Goal: Information Seeking & Learning: Check status

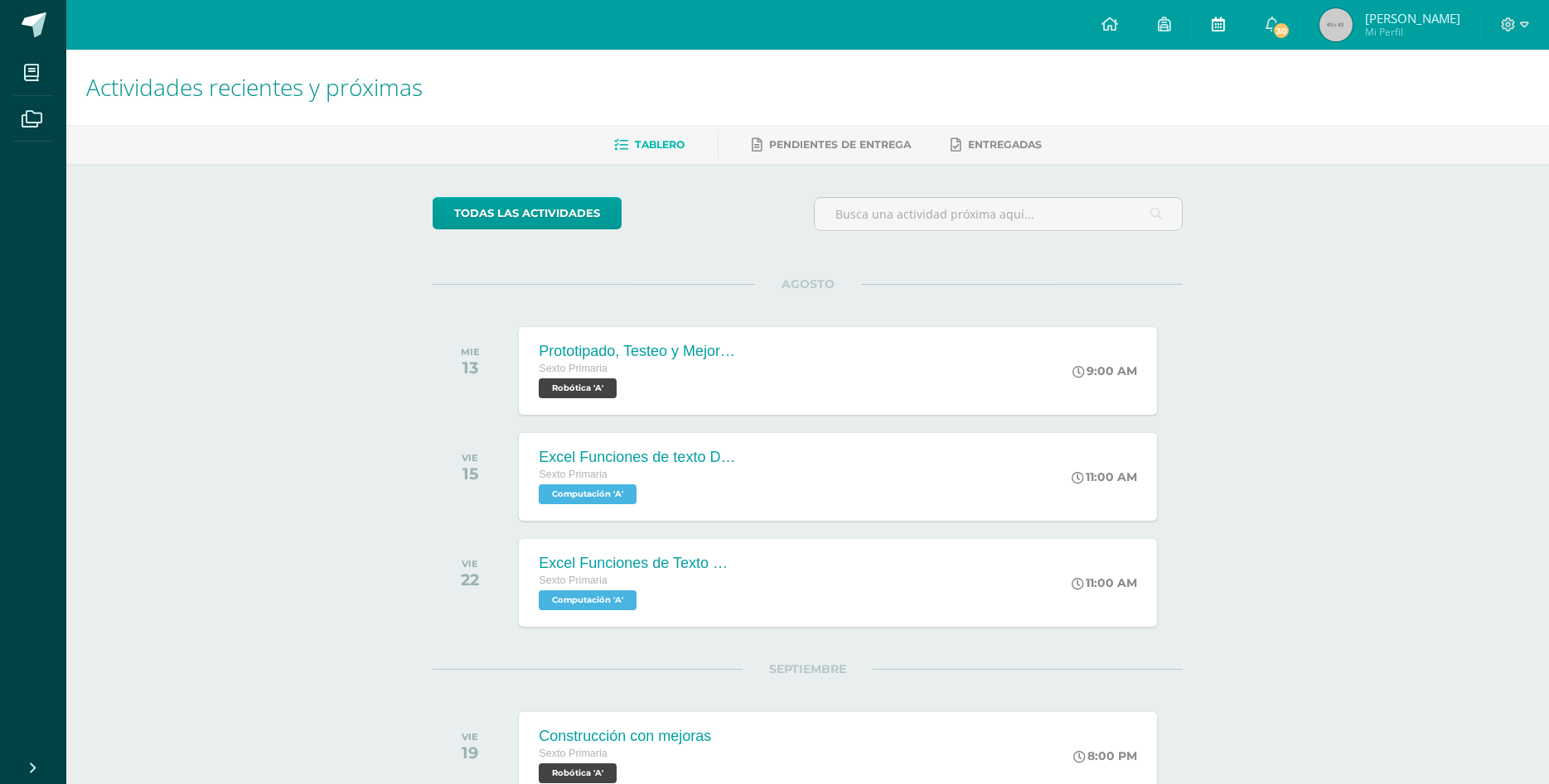
click at [1221, 28] on icon at bounding box center [1218, 24] width 13 height 15
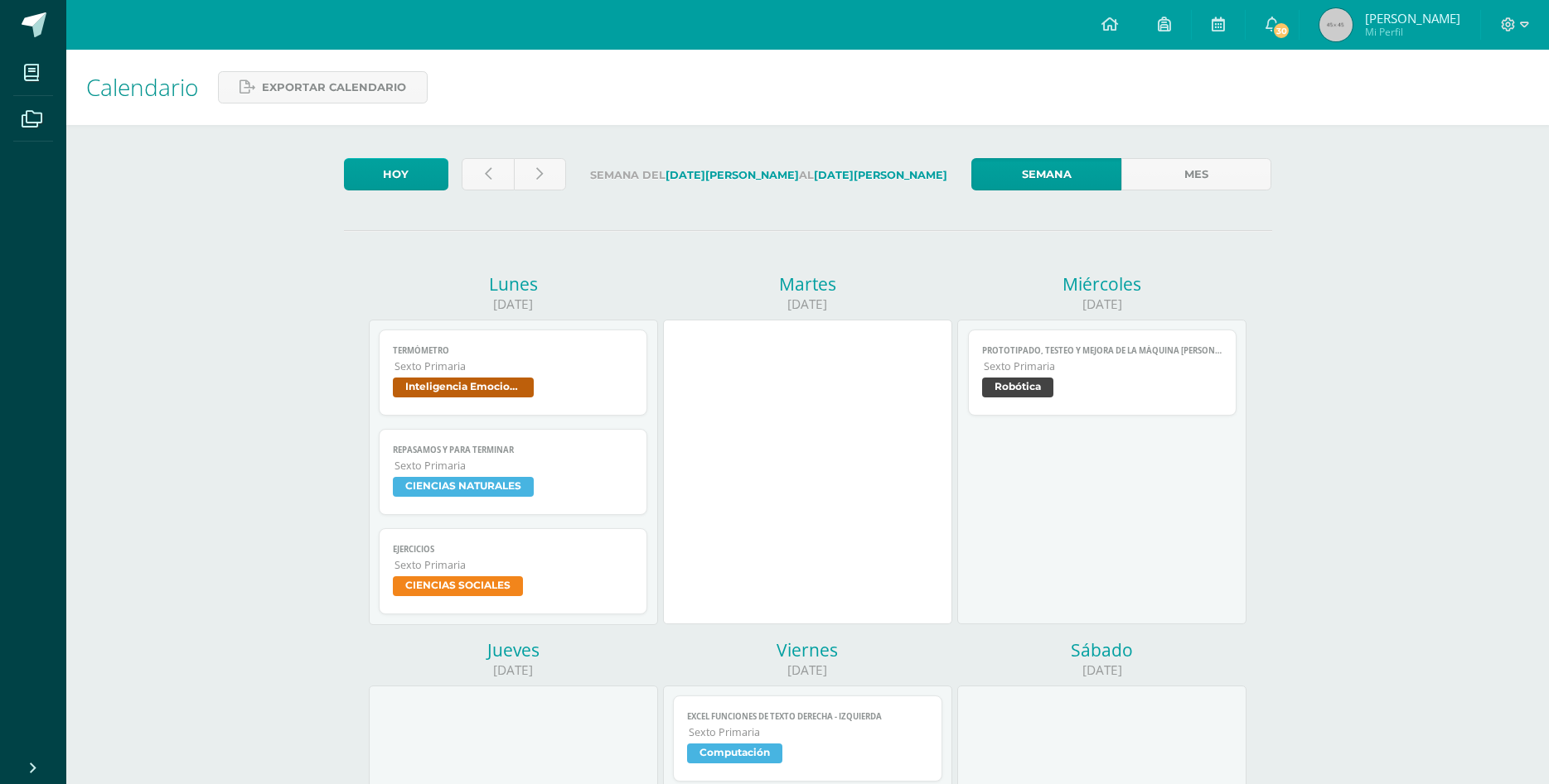
click at [619, 477] on span "CIENCIAS NATURALES" at bounding box center [514, 489] width 242 height 24
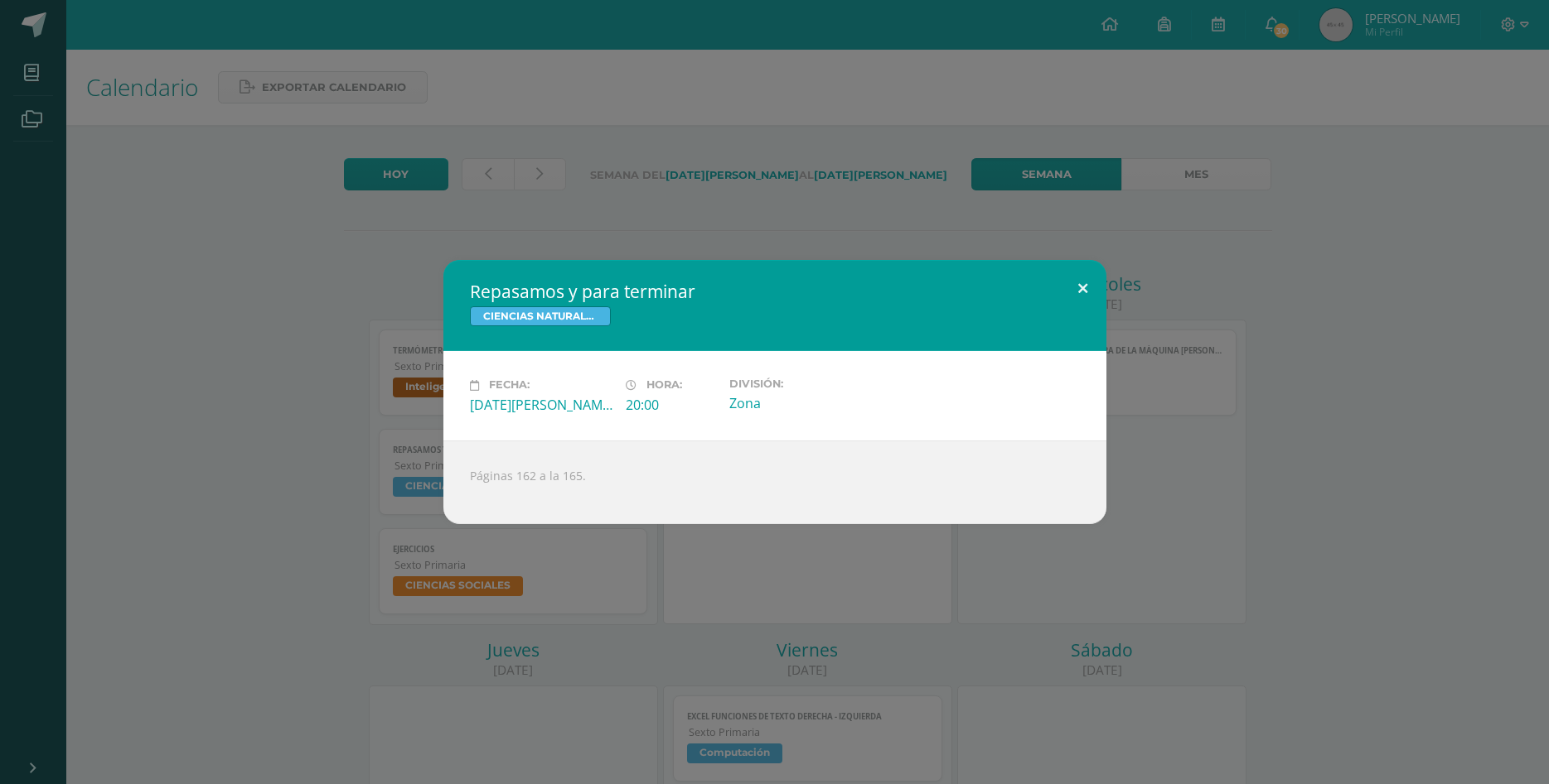
click at [1084, 286] on button at bounding box center [1082, 288] width 47 height 56
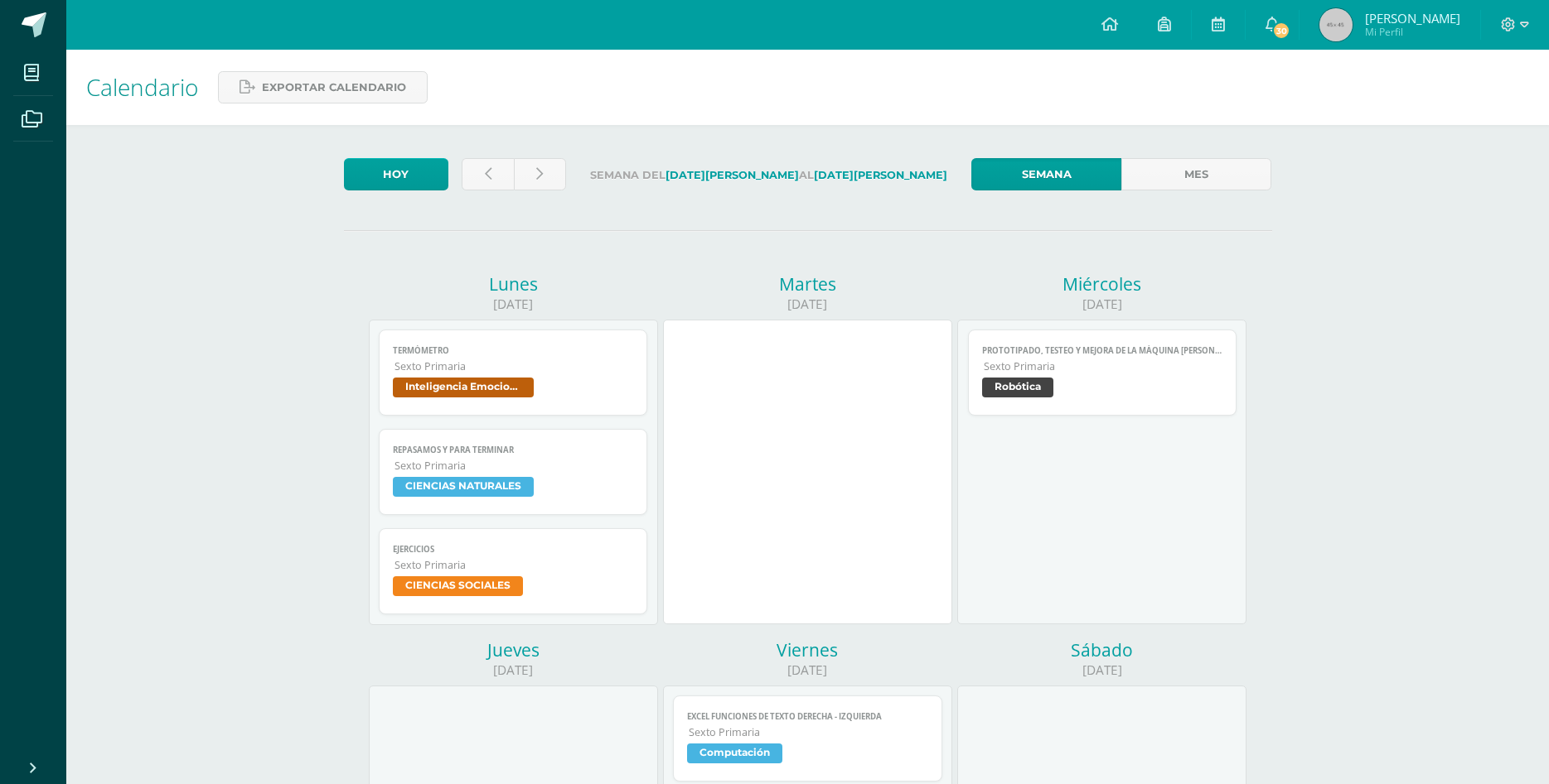
click at [562, 559] on span "Sexto Primaria" at bounding box center [514, 566] width 240 height 14
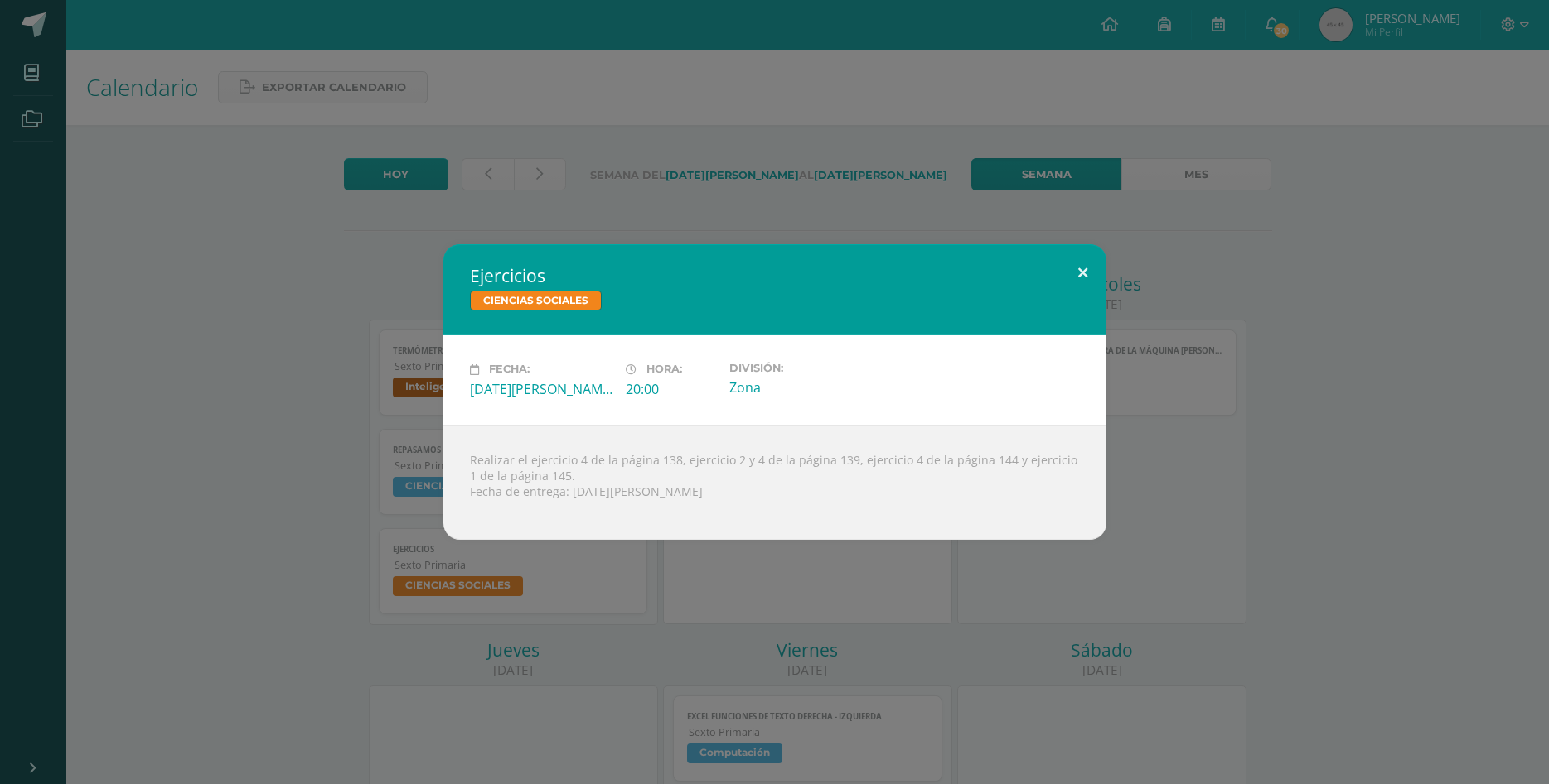
click at [1090, 280] on button at bounding box center [1082, 272] width 47 height 56
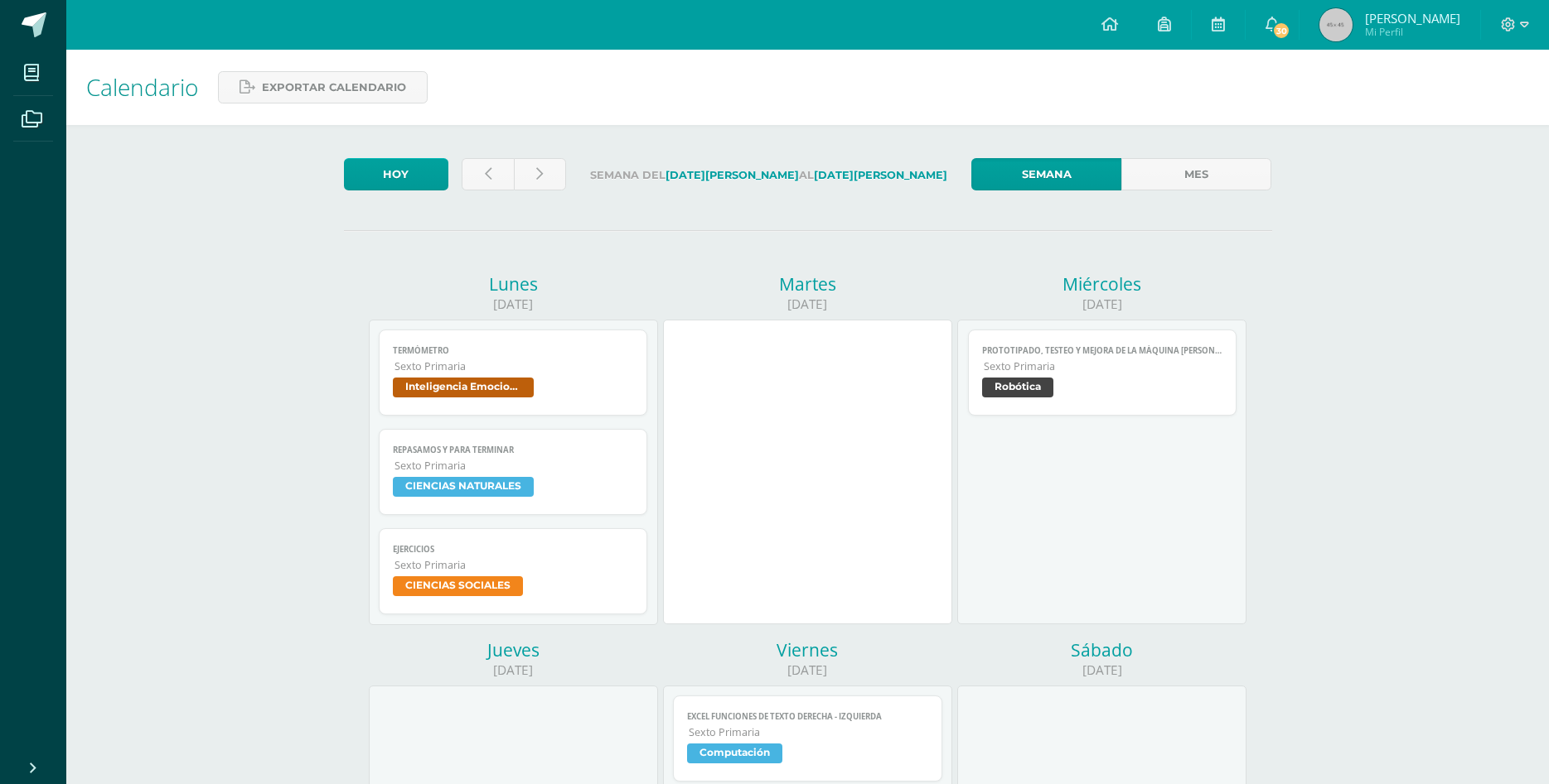
click at [1087, 272] on div "Miércoles" at bounding box center [1102, 283] width 289 height 23
click at [1278, 36] on span "30" at bounding box center [1282, 31] width 18 height 18
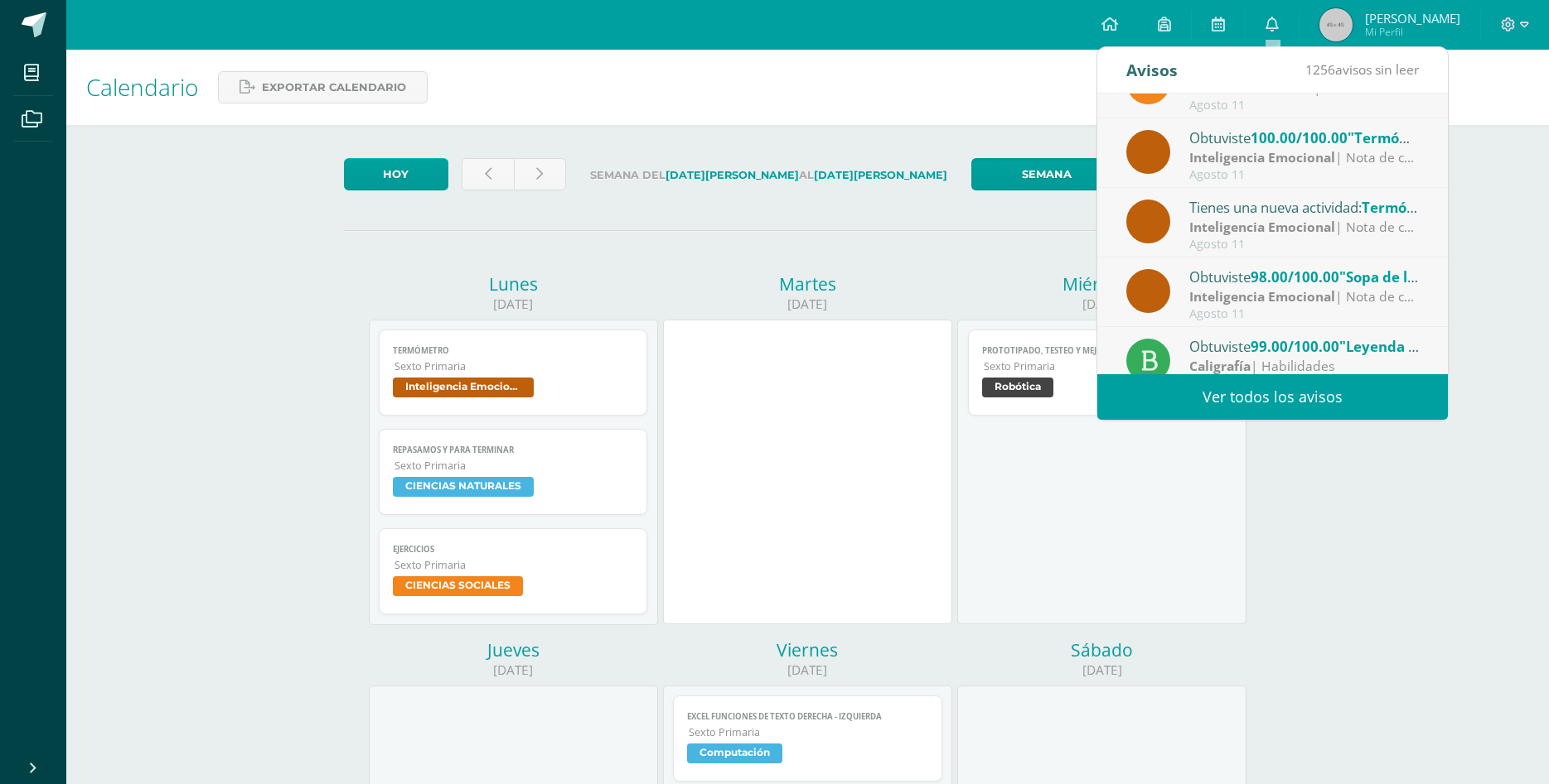
scroll to position [276, 0]
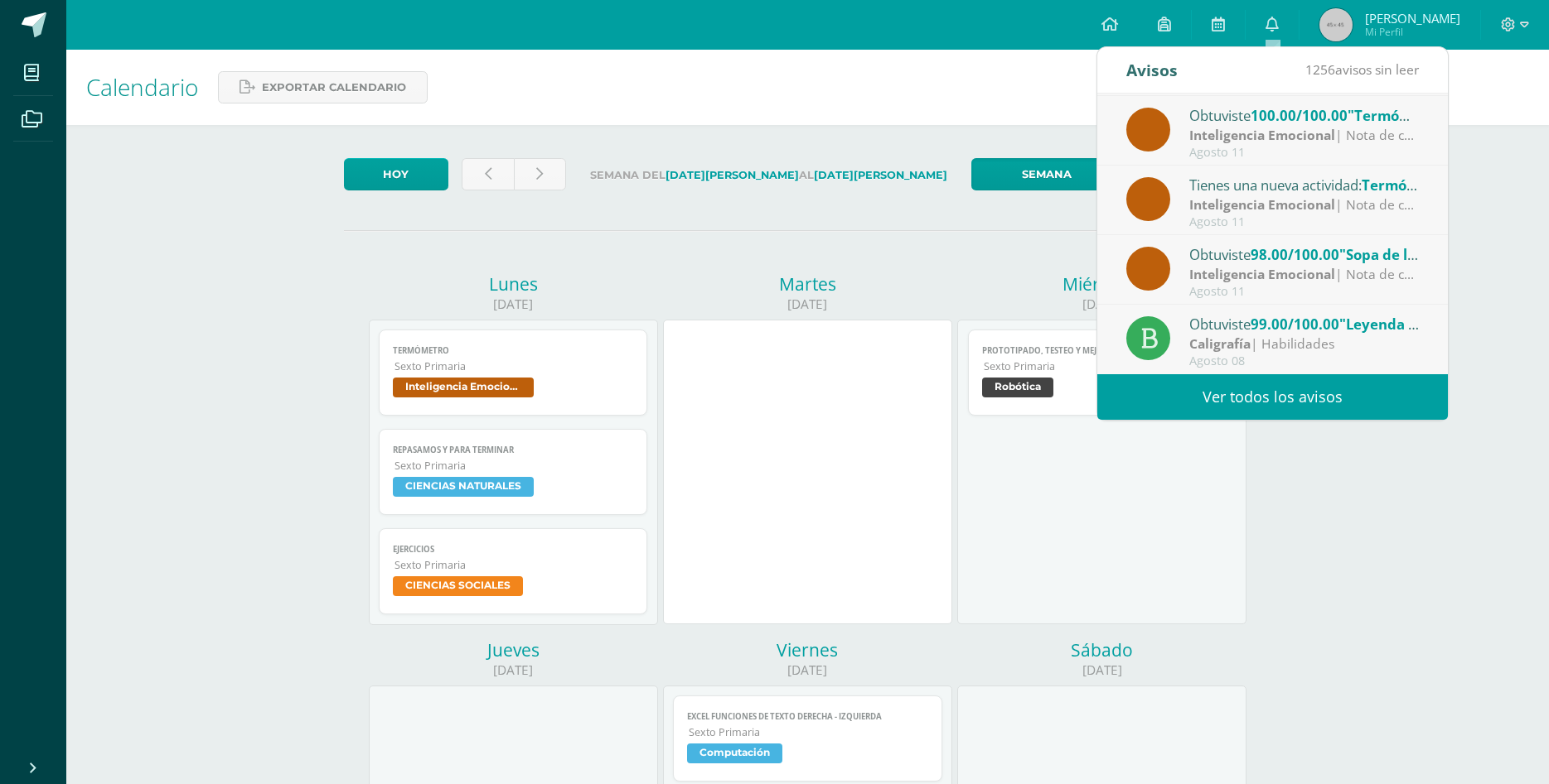
click at [1331, 389] on link "Ver todos los avisos" at bounding box center [1273, 397] width 350 height 46
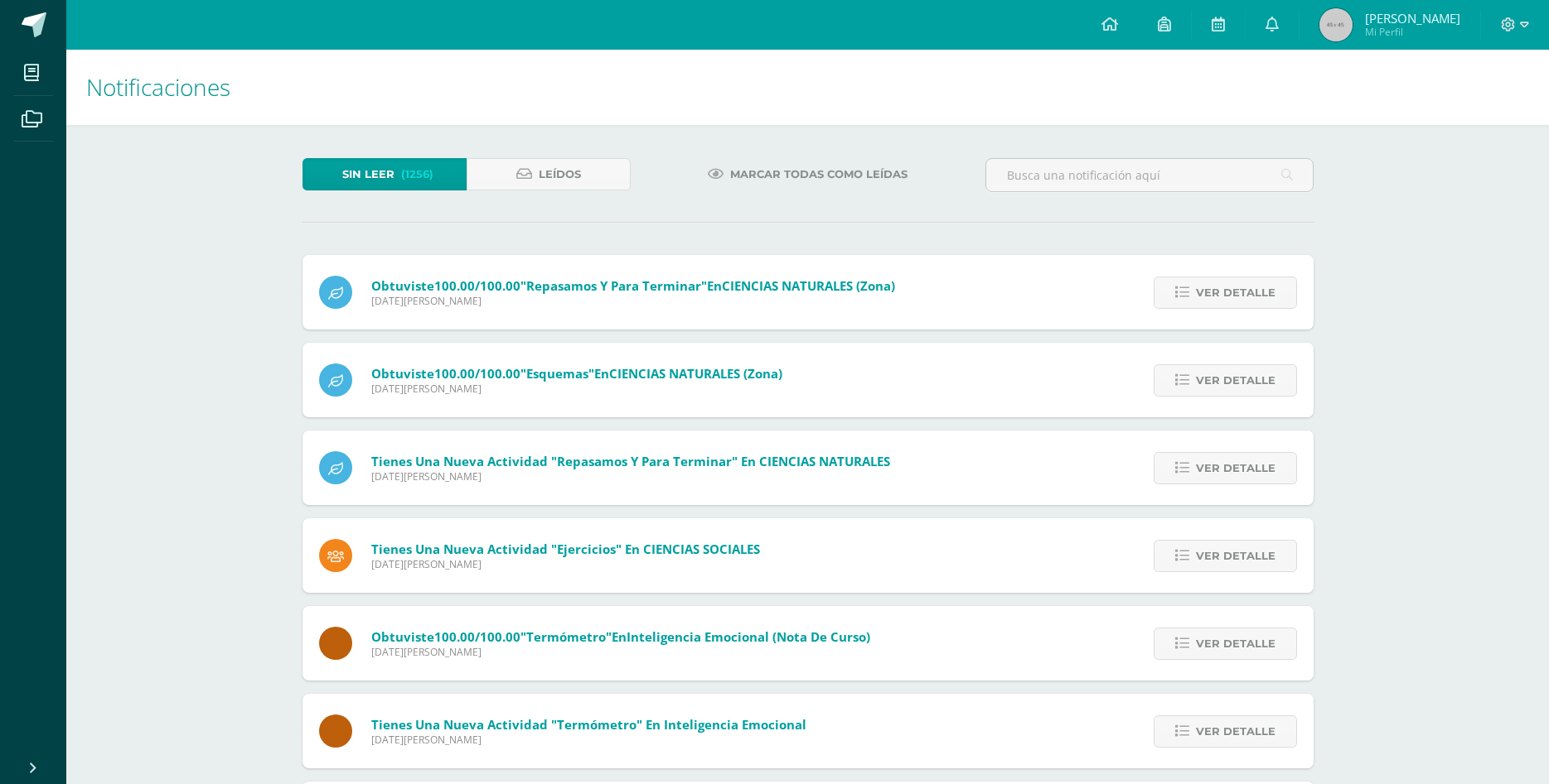
click at [1413, 17] on span "[PERSON_NAME]" at bounding box center [1413, 18] width 96 height 17
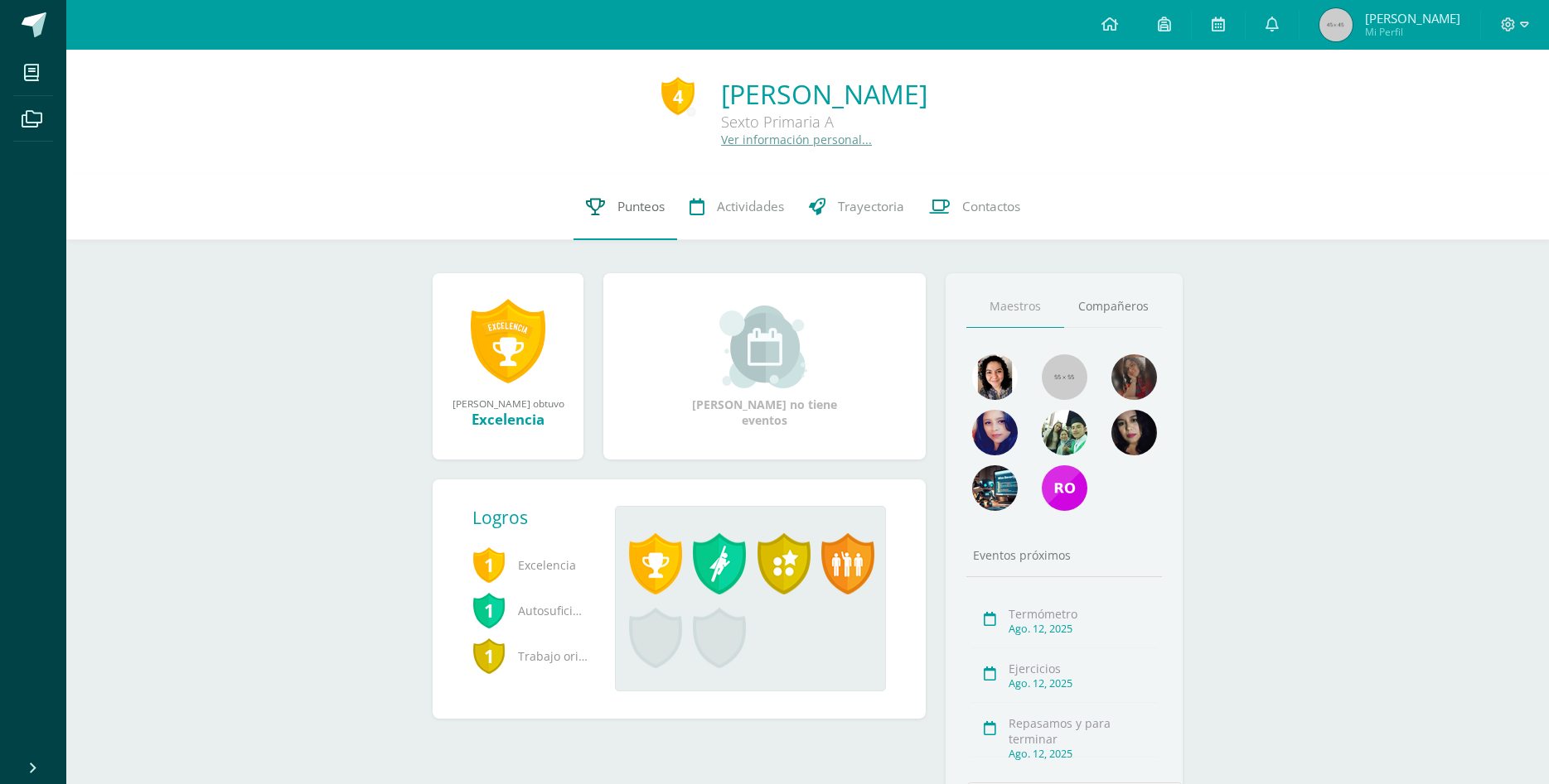
click at [614, 200] on link "Punteos" at bounding box center [626, 206] width 104 height 66
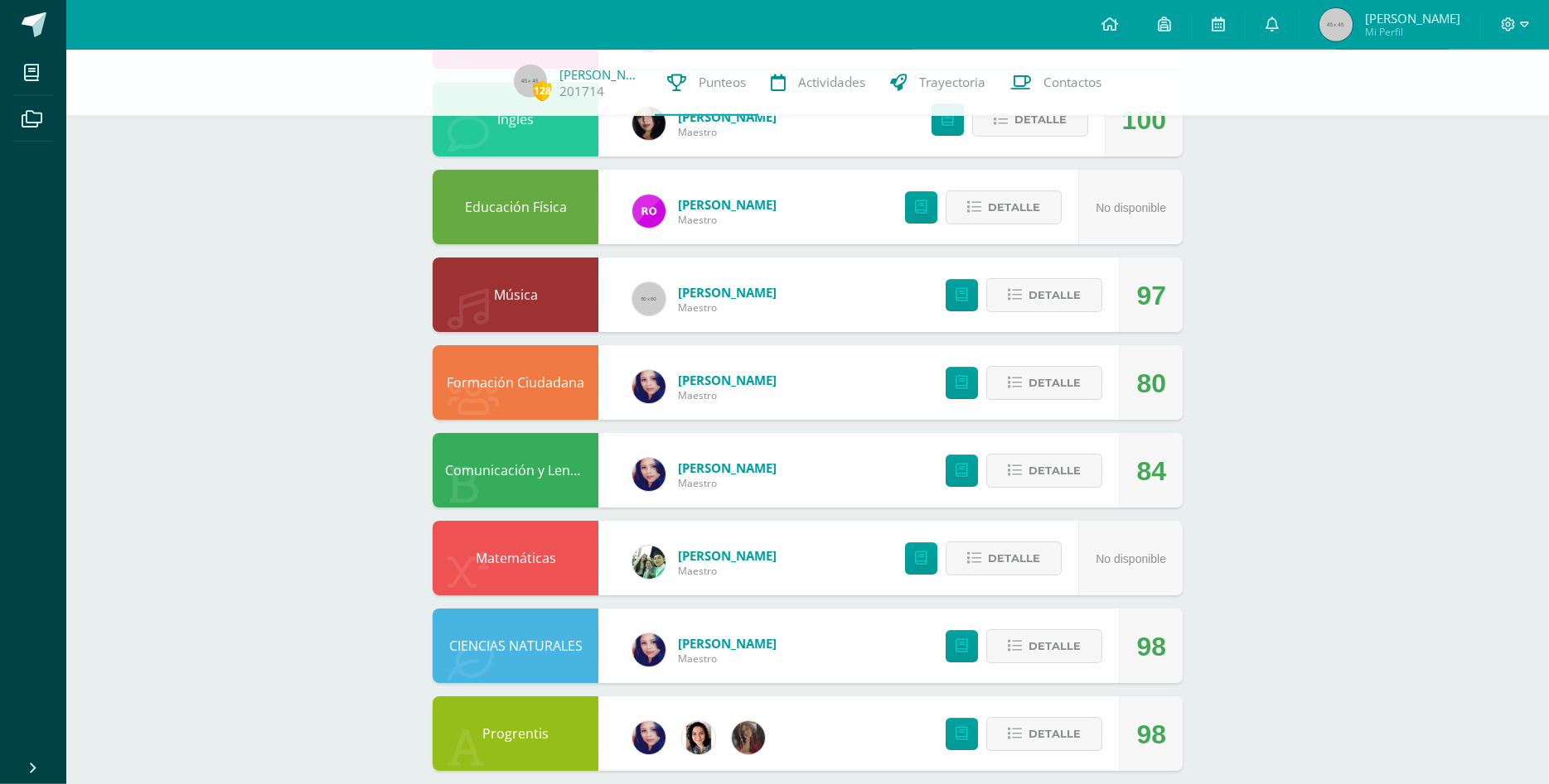
scroll to position [760, 0]
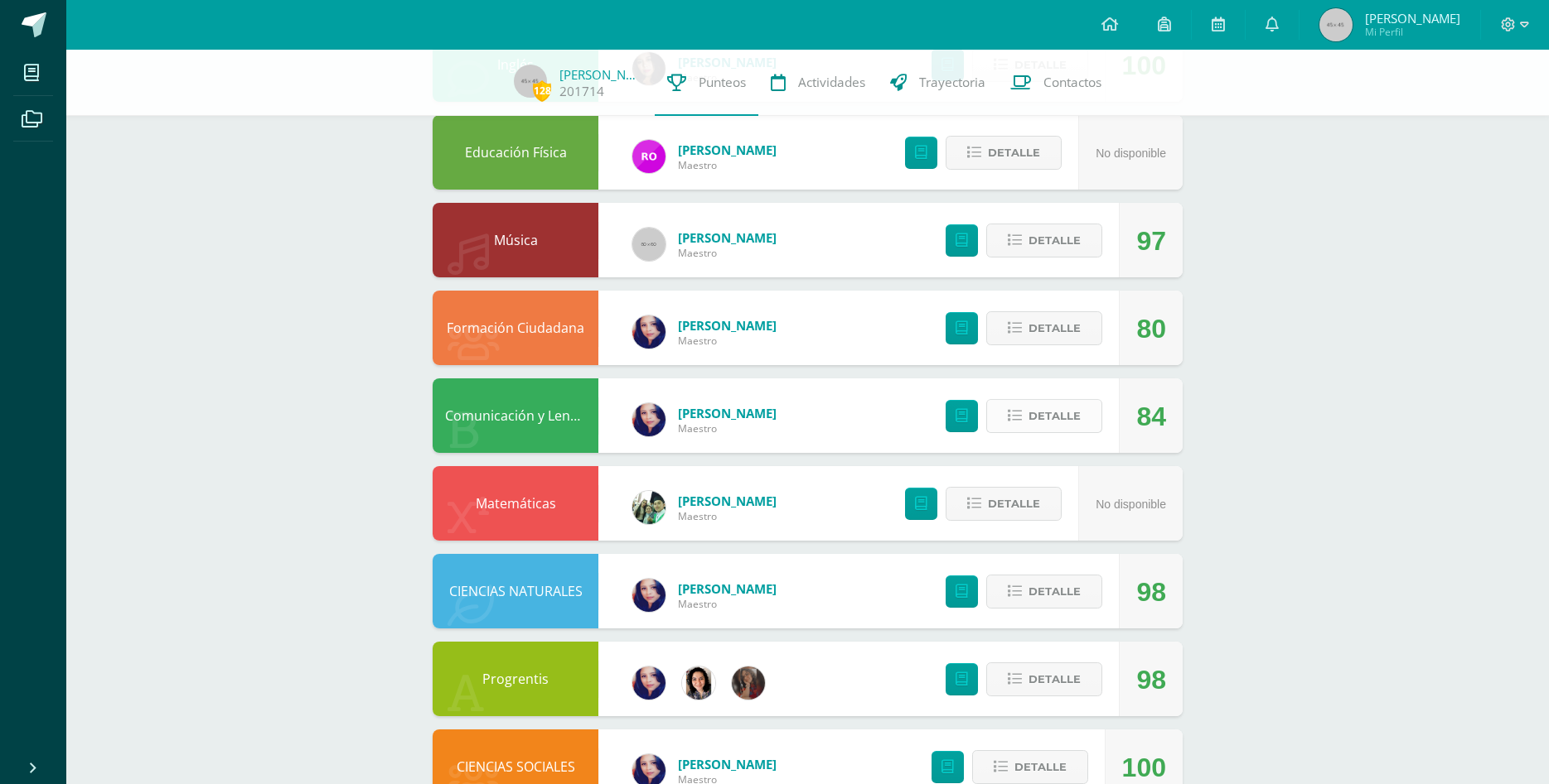
click at [1041, 411] on span "Detalle" at bounding box center [1055, 416] width 52 height 31
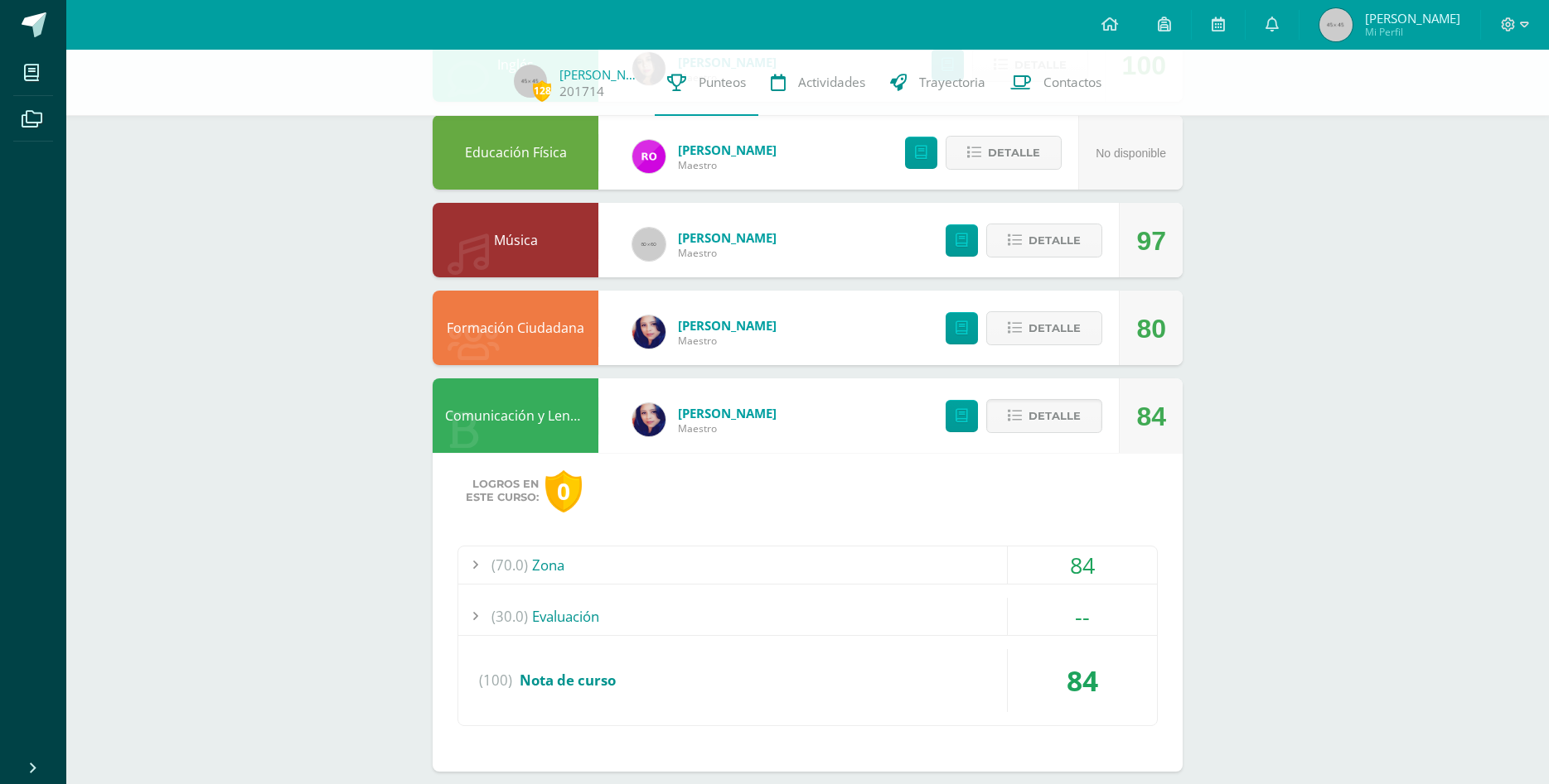
click at [1061, 555] on div "84" at bounding box center [1082, 565] width 149 height 37
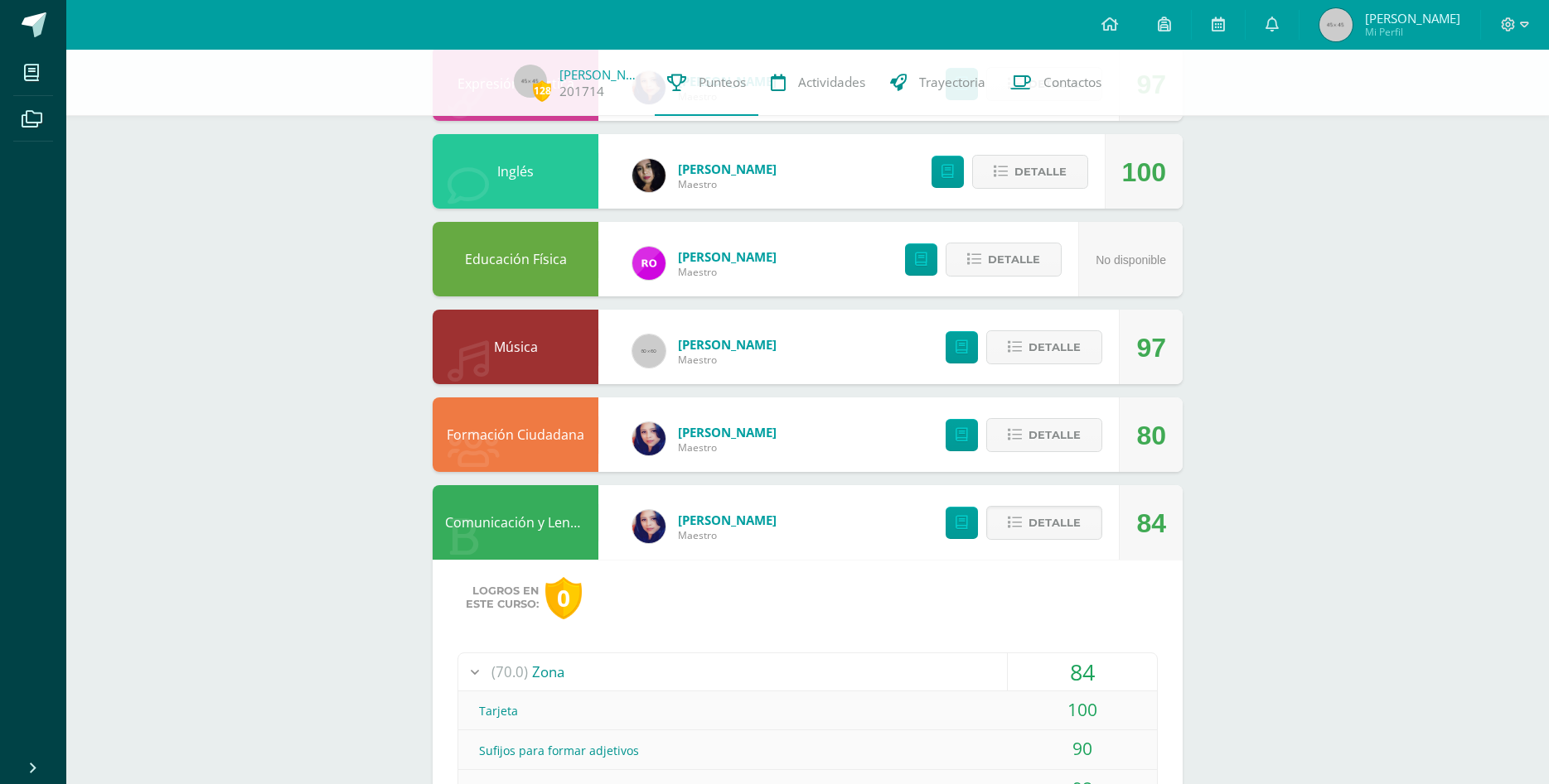
scroll to position [524, 0]
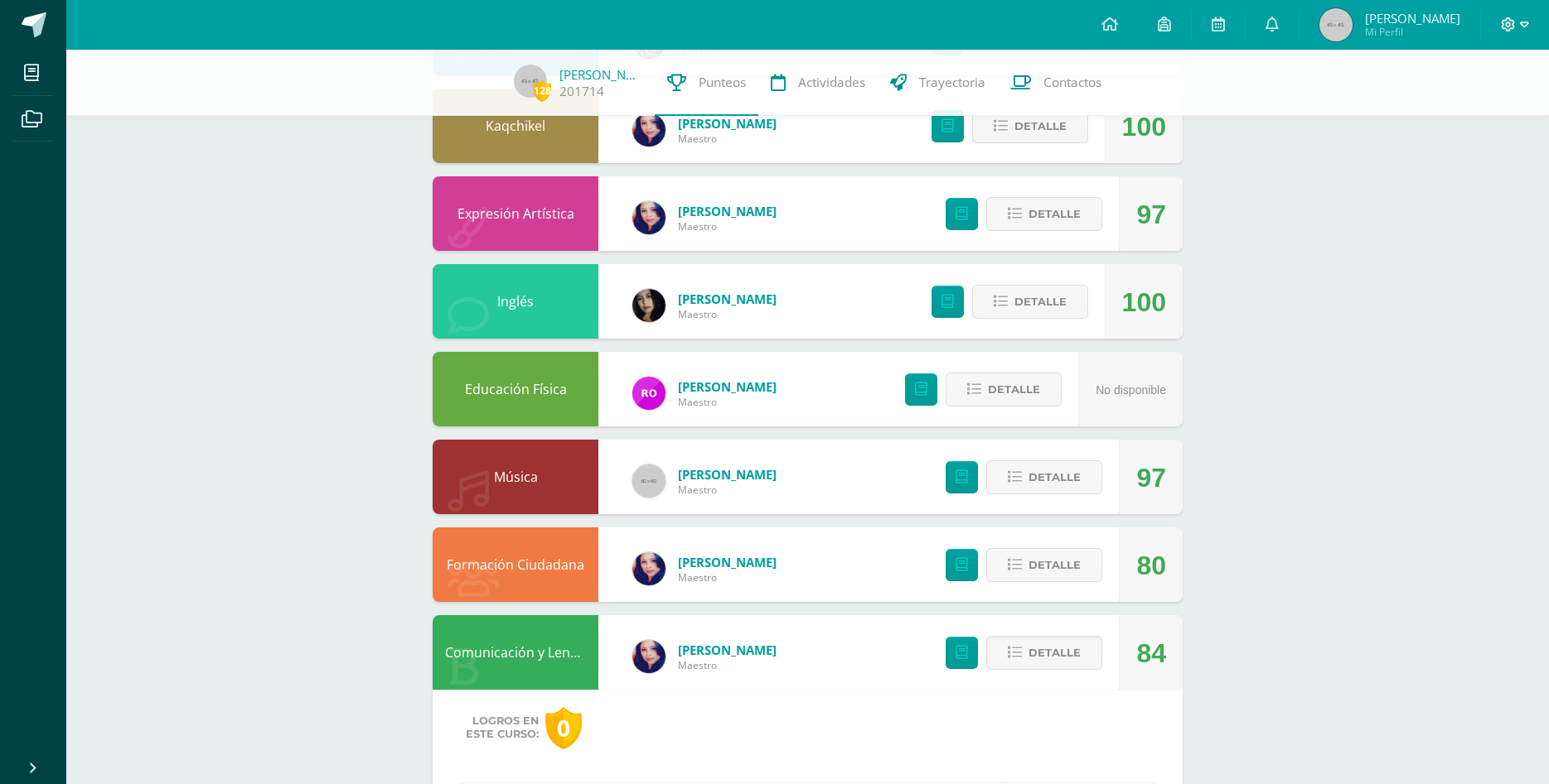
click at [1528, 22] on icon at bounding box center [1524, 24] width 9 height 15
click at [1474, 116] on span "Cerrar sesión" at bounding box center [1472, 113] width 75 height 16
